Goal: Navigation & Orientation: Find specific page/section

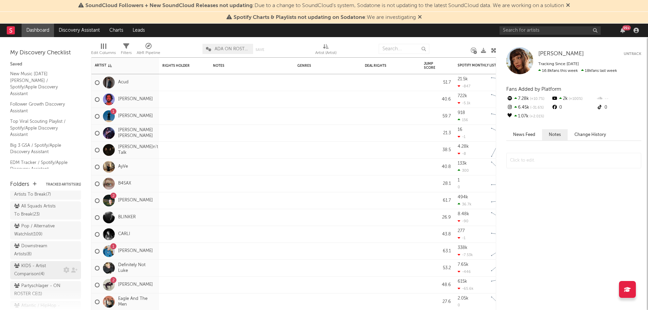
scroll to position [68, 0]
click at [36, 277] on div "Atlantic / HipHop - ON ROSTER CE ( 21 )" at bounding box center [38, 276] width 48 height 16
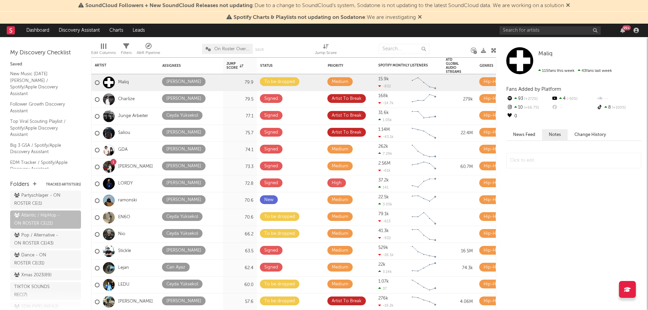
scroll to position [135, 0]
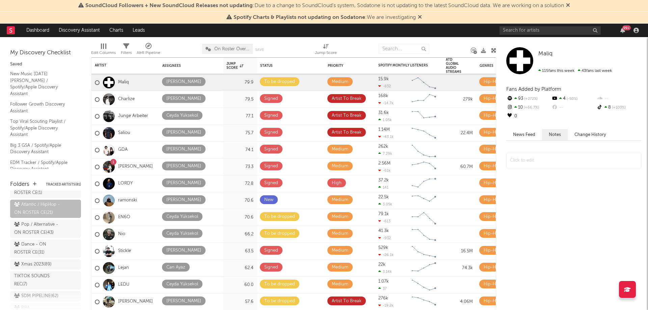
click at [35, 257] on div "Dance - ON ROSTER CE ( 31 )" at bounding box center [38, 249] width 48 height 16
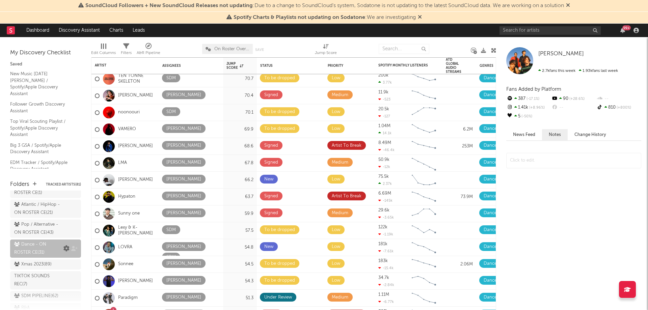
click at [63, 252] on icon at bounding box center [66, 249] width 6 height 6
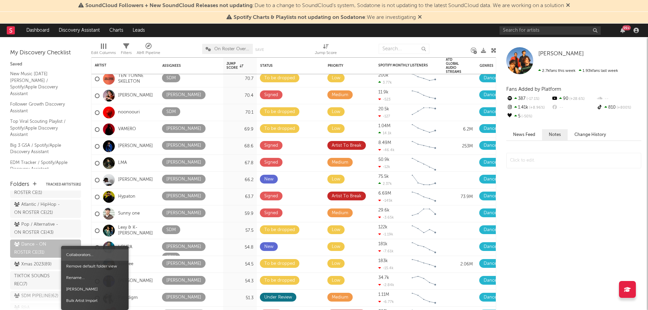
click at [82, 257] on span "Collaborators..." at bounding box center [95, 255] width 68 height 11
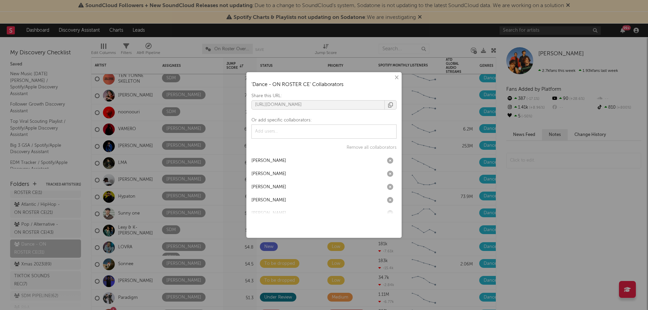
click at [560, 169] on div "× ' Dance - ON ROSTER CE ' Collaborators Share this URL: [URL][DOMAIN_NAME] Or …" at bounding box center [324, 155] width 648 height 310
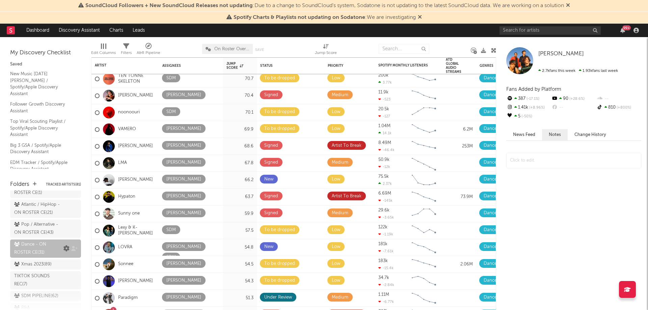
click at [63, 252] on icon at bounding box center [66, 249] width 6 height 6
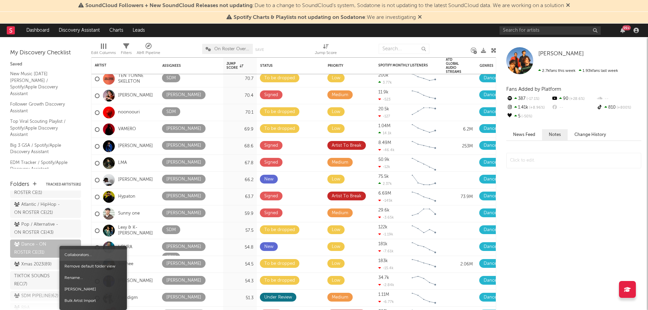
click at [85, 258] on span "Collaborators..." at bounding box center [93, 255] width 68 height 11
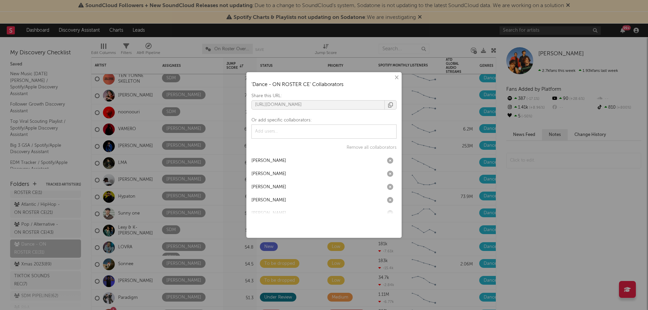
click at [394, 79] on button "×" at bounding box center [396, 77] width 7 height 7
